Goal: Transaction & Acquisition: Purchase product/service

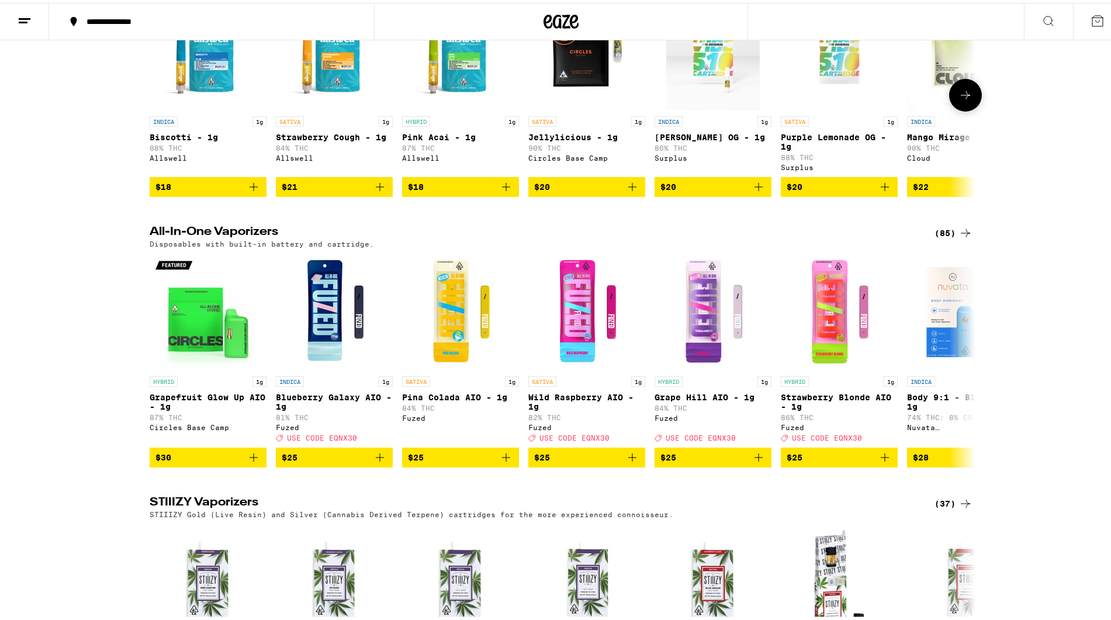
scroll to position [1534, 0]
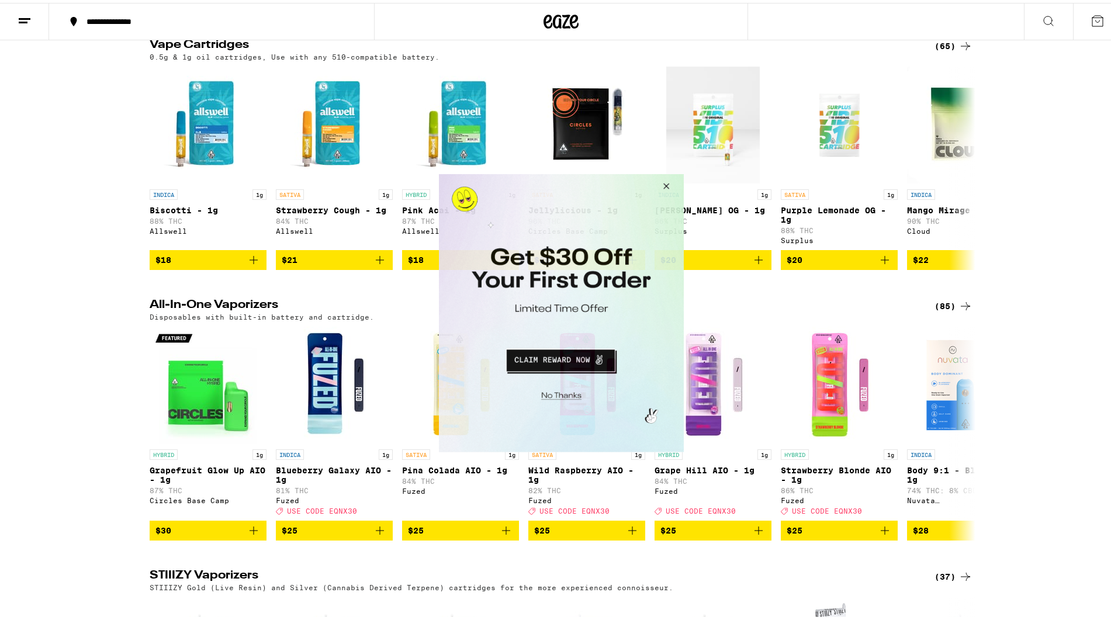
drag, startPoint x: 671, startPoint y: 188, endPoint x: 1151, endPoint y: 362, distance: 511.2
click at [671, 188] on button "Close Modal" at bounding box center [664, 188] width 32 height 28
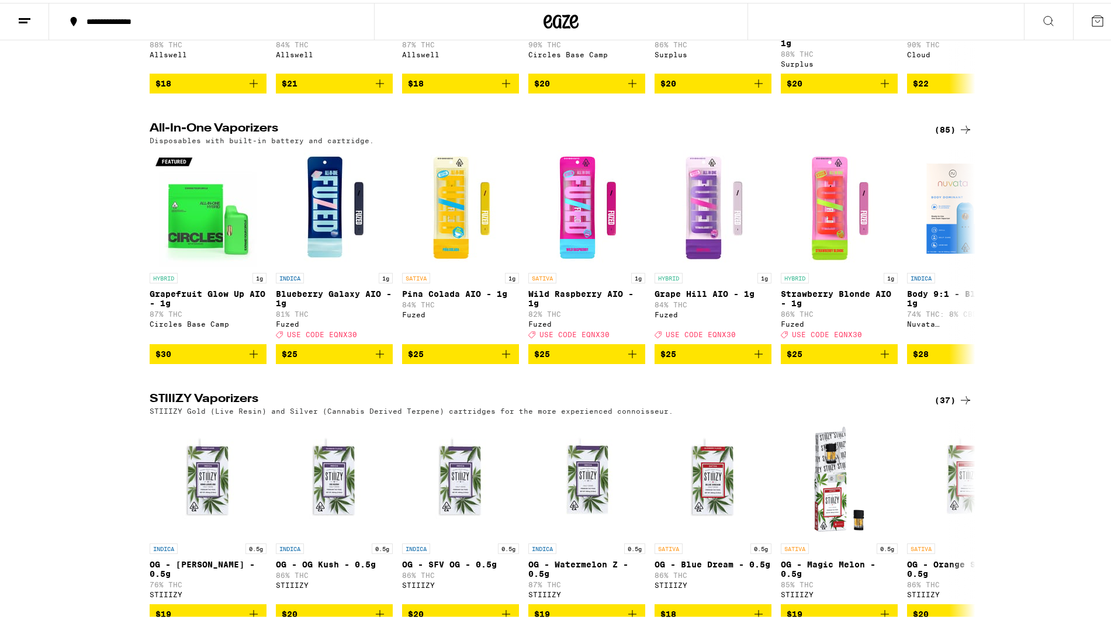
scroll to position [1753, 0]
